Goal: Entertainment & Leisure: Consume media (video, audio)

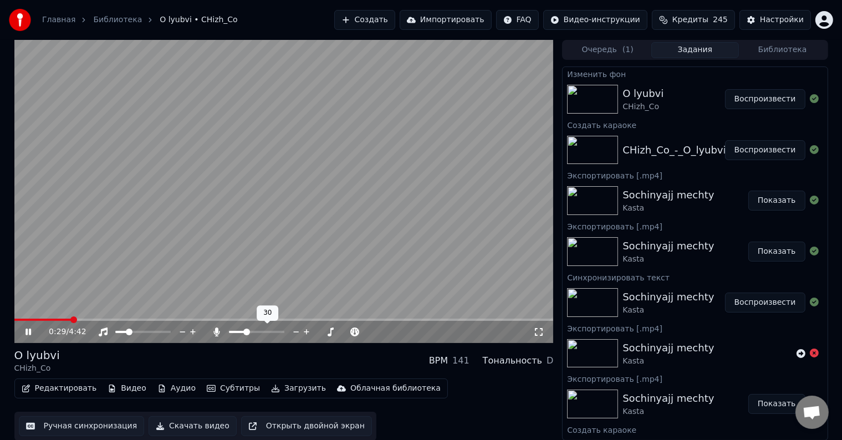
click at [246, 334] on span at bounding box center [246, 332] width 7 height 7
click at [237, 333] on span at bounding box center [239, 332] width 7 height 7
click at [16, 319] on span at bounding box center [15, 320] width 2 height 2
click at [73, 319] on span at bounding box center [53, 320] width 79 height 2
click at [121, 320] on span at bounding box center [67, 320] width 107 height 2
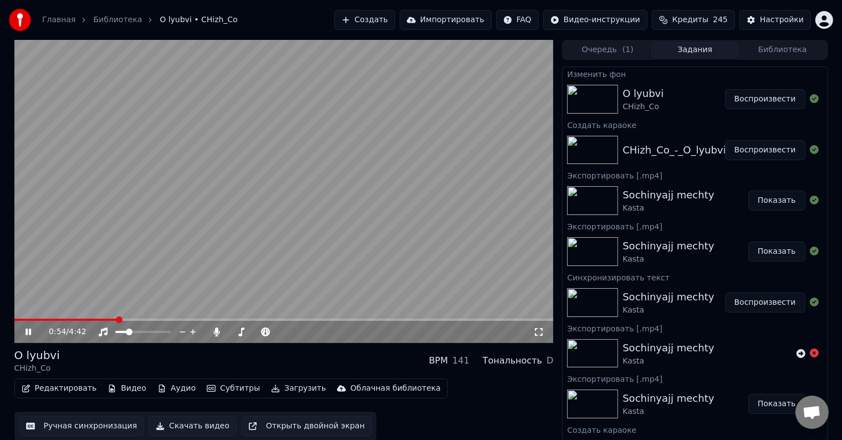
click at [116, 320] on span at bounding box center [65, 320] width 103 height 2
click at [111, 320] on span at bounding box center [62, 320] width 97 height 2
click at [200, 319] on div "1:43 / 4:42" at bounding box center [283, 191] width 539 height 303
click at [200, 319] on span at bounding box center [113, 320] width 198 height 2
click at [27, 330] on icon at bounding box center [28, 332] width 7 height 8
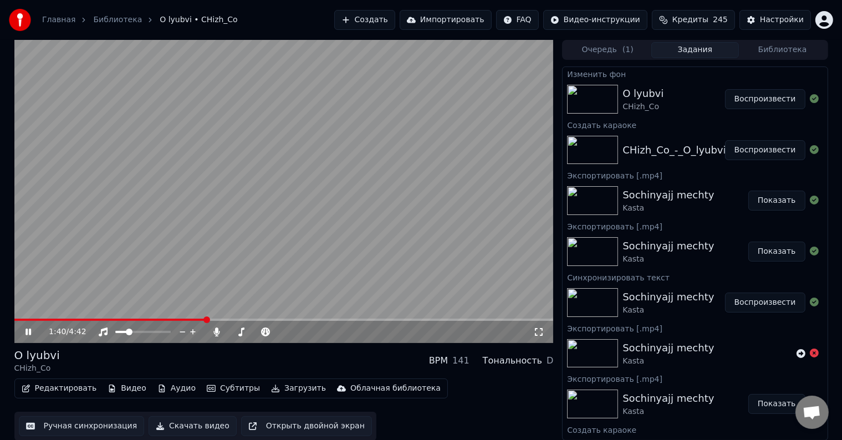
click at [190, 320] on span at bounding box center [109, 320] width 191 height 2
click at [206, 321] on div "1:44 / 4:42" at bounding box center [283, 332] width 539 height 22
click at [203, 319] on span at bounding box center [108, 320] width 188 height 2
click at [304, 321] on div "2:41 / 4:42" at bounding box center [283, 332] width 539 height 22
click at [308, 319] on span at bounding box center [161, 320] width 294 height 2
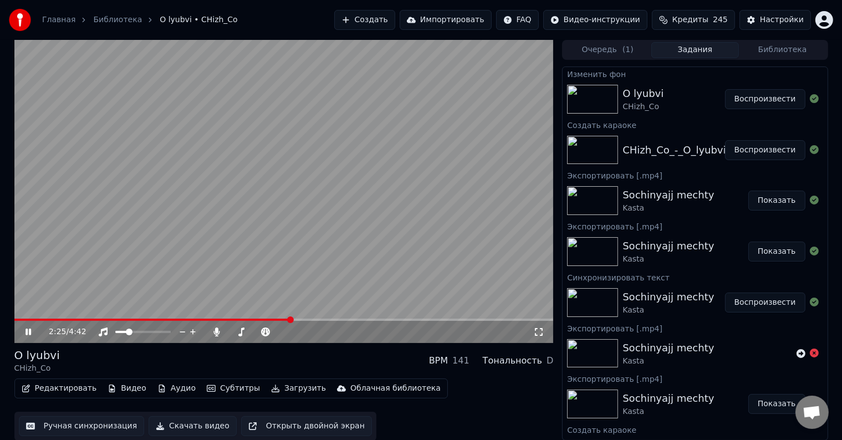
click at [290, 319] on span at bounding box center [152, 320] width 277 height 2
click at [279, 319] on span at bounding box center [146, 320] width 265 height 2
click at [259, 320] on span at bounding box center [149, 320] width 271 height 2
click at [334, 320] on span at bounding box center [181, 320] width 335 height 2
click at [335, 319] on span at bounding box center [181, 320] width 334 height 2
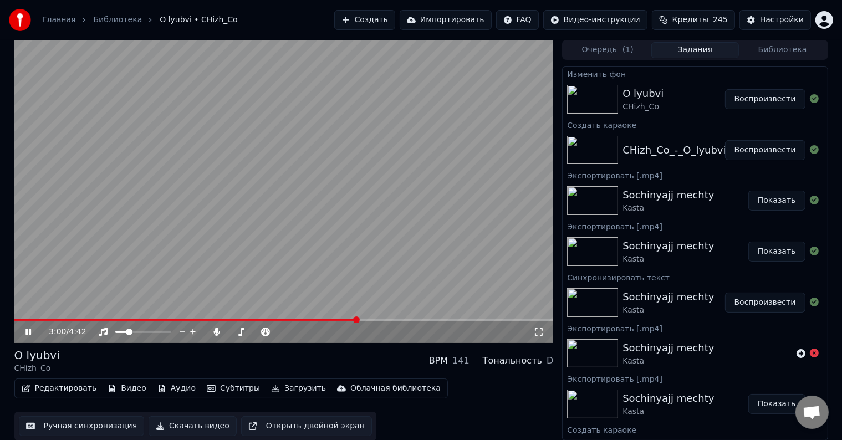
click at [356, 321] on span at bounding box center [185, 320] width 343 height 2
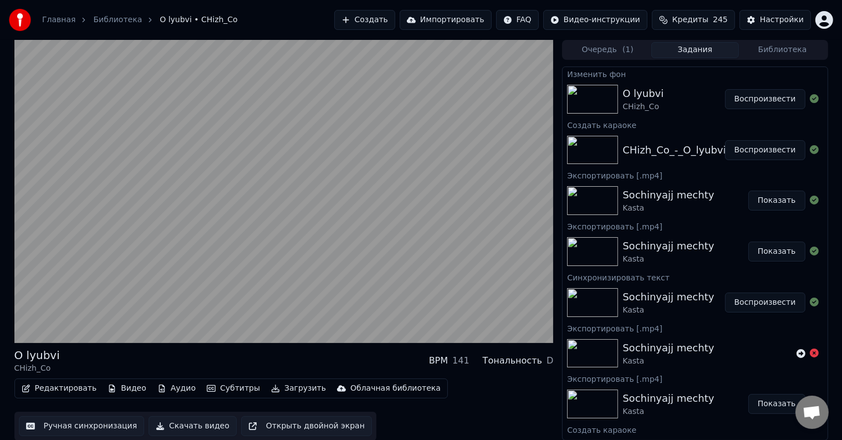
click at [186, 424] on button "Скачать видео" at bounding box center [193, 426] width 88 height 20
